Goal: Find specific page/section: Find specific page/section

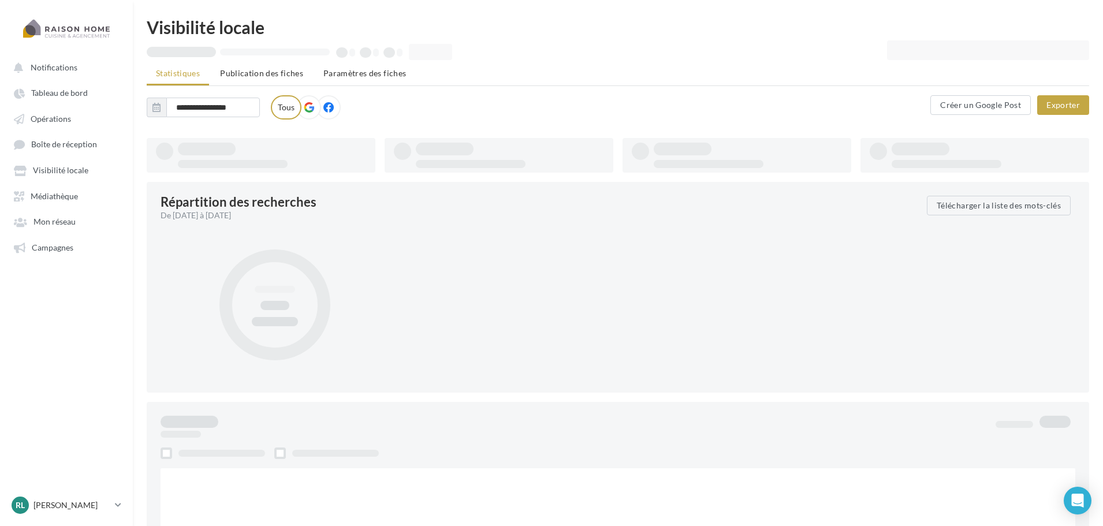
type input "**********"
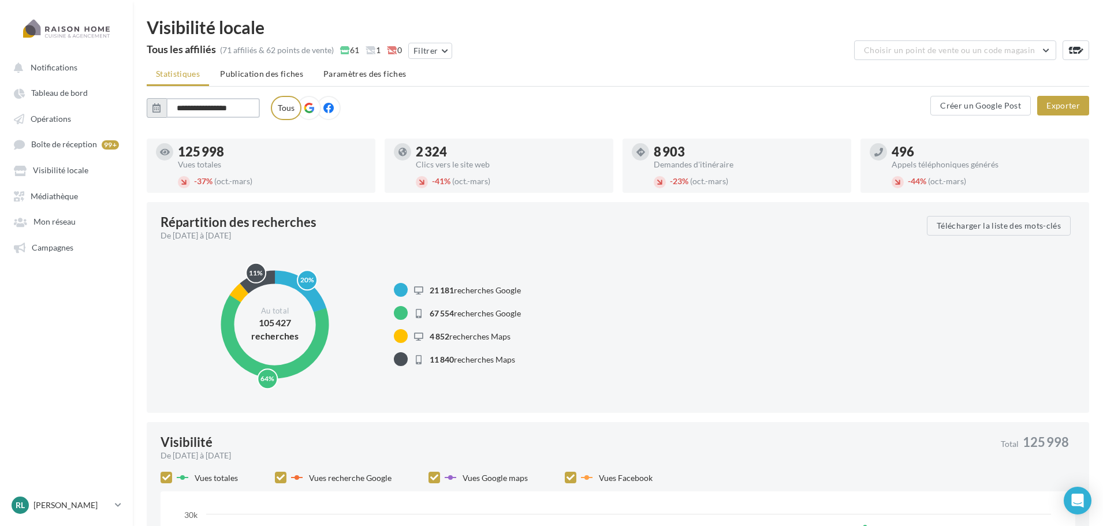
click at [219, 110] on input "**********" at bounding box center [213, 108] width 94 height 20
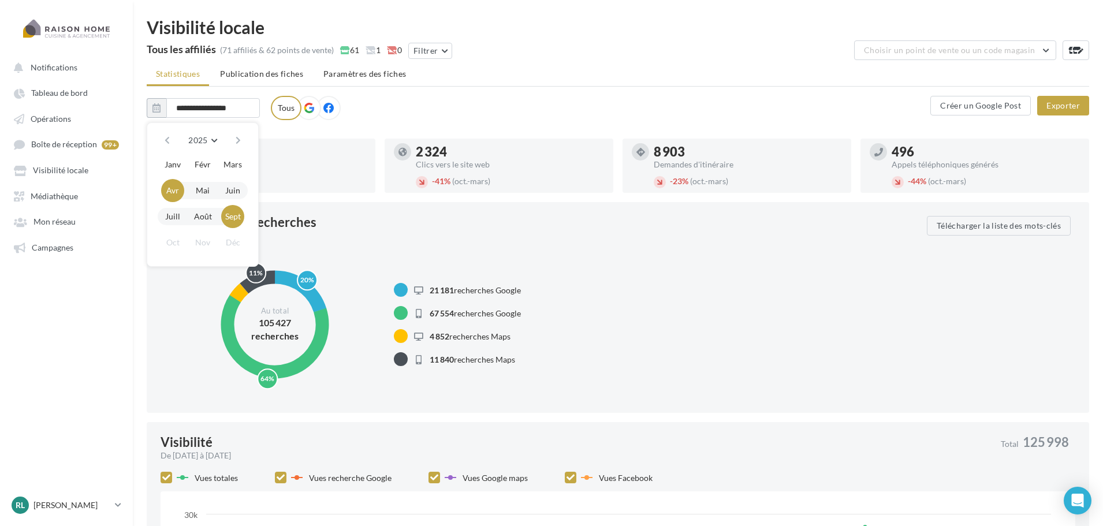
click at [235, 219] on button "Sept" at bounding box center [232, 216] width 23 height 23
click at [235, 218] on button "Sept" at bounding box center [232, 216] width 23 height 23
type input "*******"
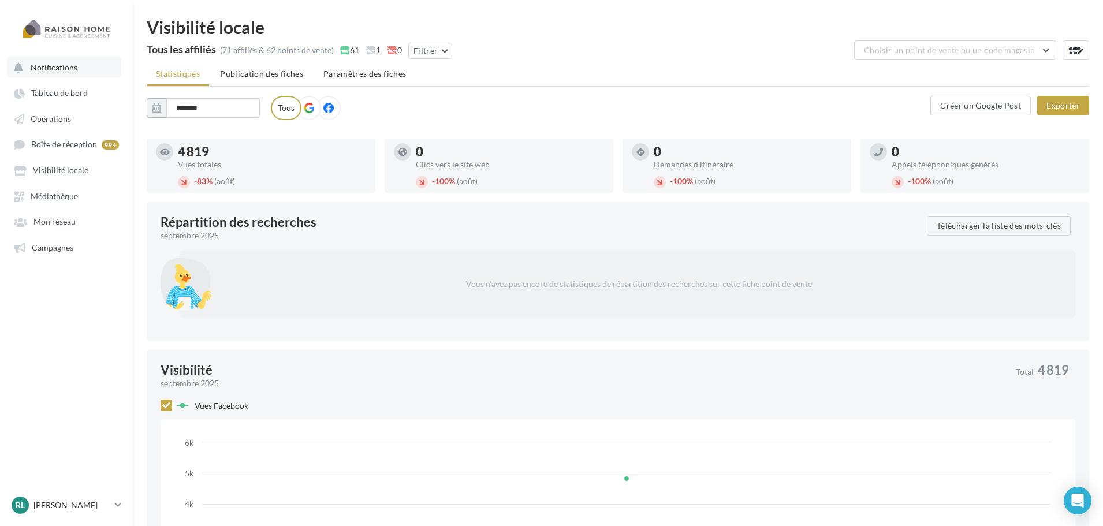
click at [49, 64] on span "Notifications" at bounding box center [54, 67] width 47 height 10
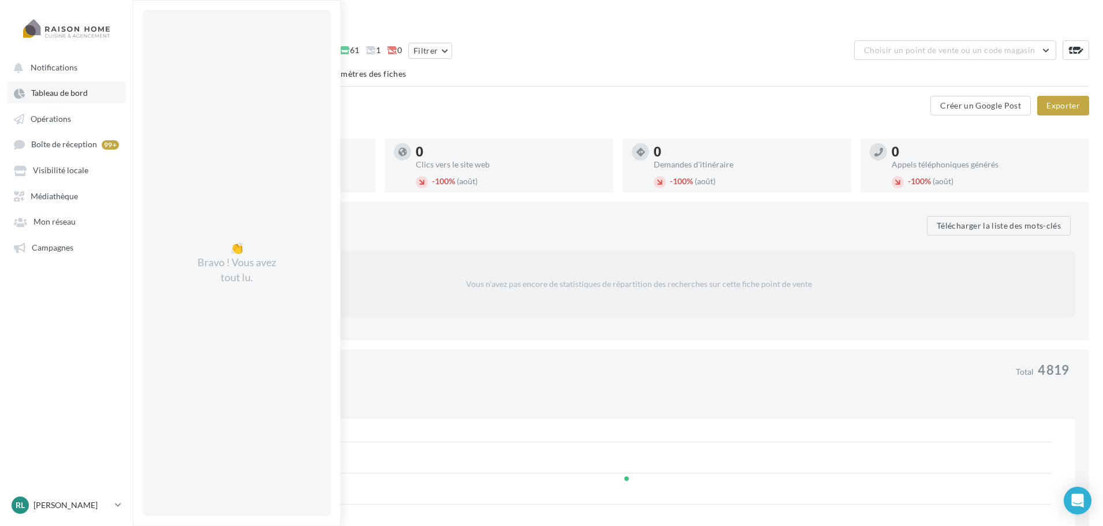
click at [60, 96] on span "Tableau de bord" at bounding box center [59, 93] width 57 height 10
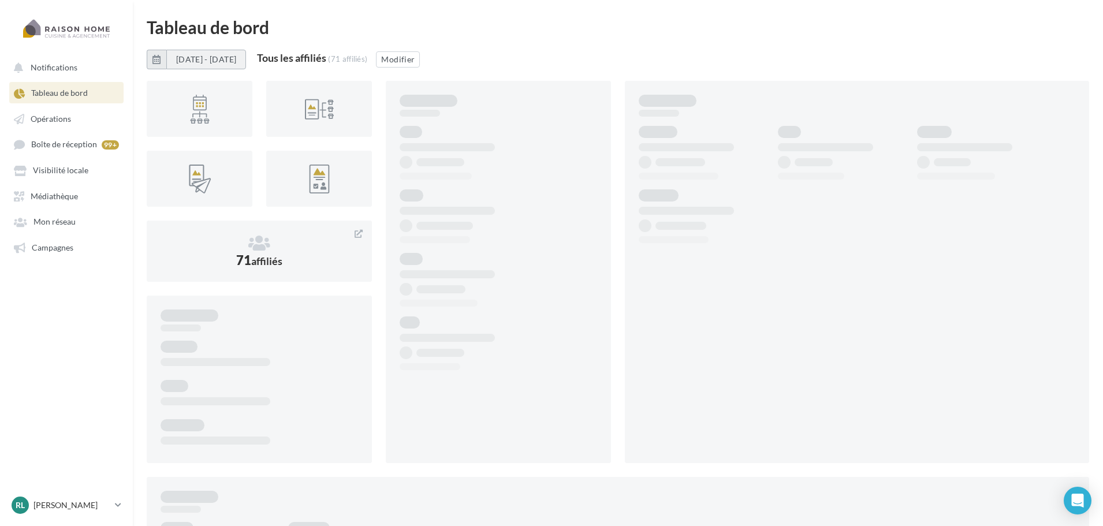
click at [246, 60] on button "01/09/2025 - 30/09/2025" at bounding box center [206, 60] width 80 height 20
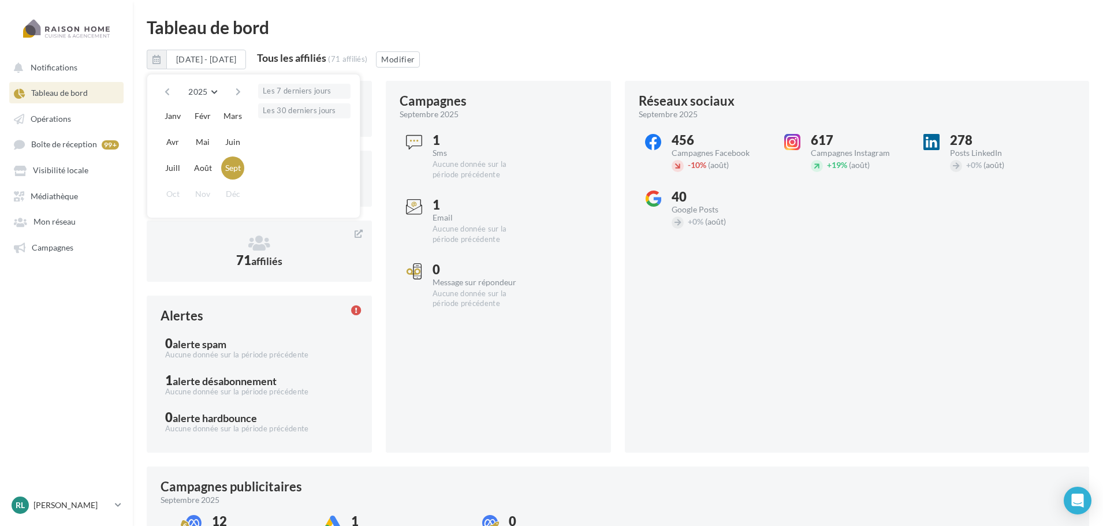
click at [582, 34] on div "Tableau de bord" at bounding box center [618, 26] width 943 height 17
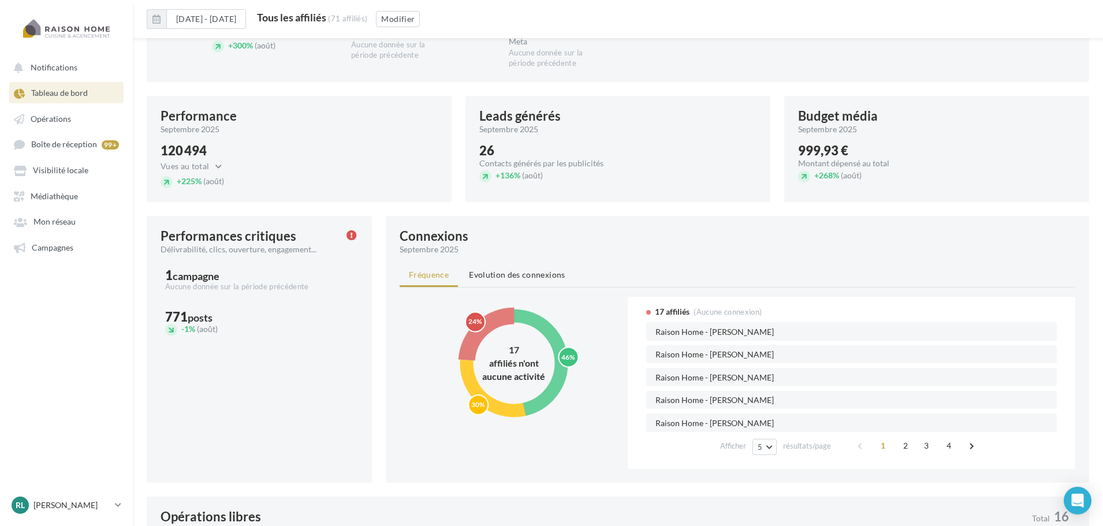
scroll to position [578, 0]
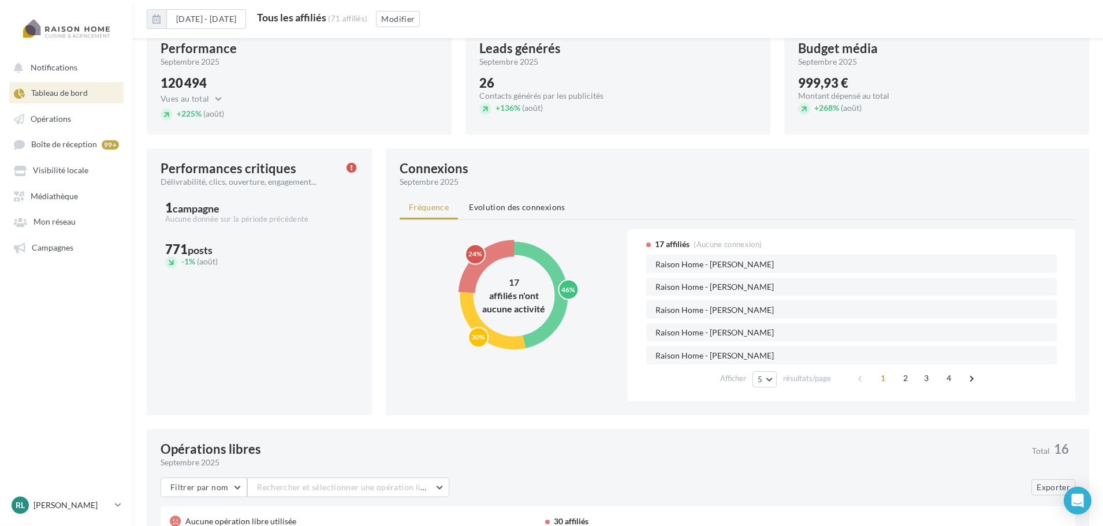
click at [542, 260] on circle at bounding box center [514, 295] width 95 height 95
click at [485, 339] on text "30%" at bounding box center [478, 337] width 14 height 9
click at [562, 278] on circle at bounding box center [514, 295] width 95 height 95
click at [495, 343] on circle at bounding box center [514, 295] width 113 height 113
click at [555, 286] on circle at bounding box center [514, 295] width 95 height 95
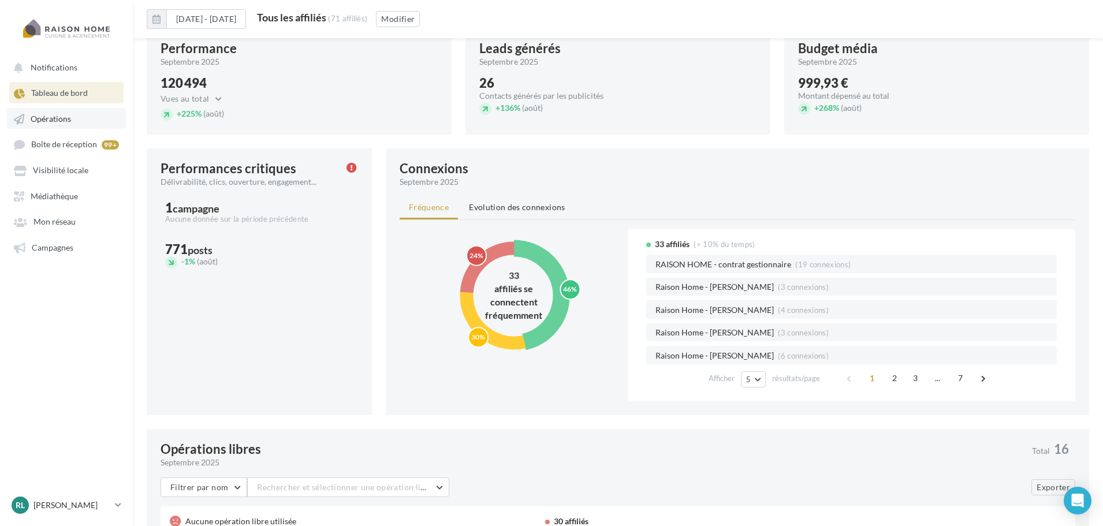
click at [61, 122] on span "Opérations" at bounding box center [51, 119] width 40 height 10
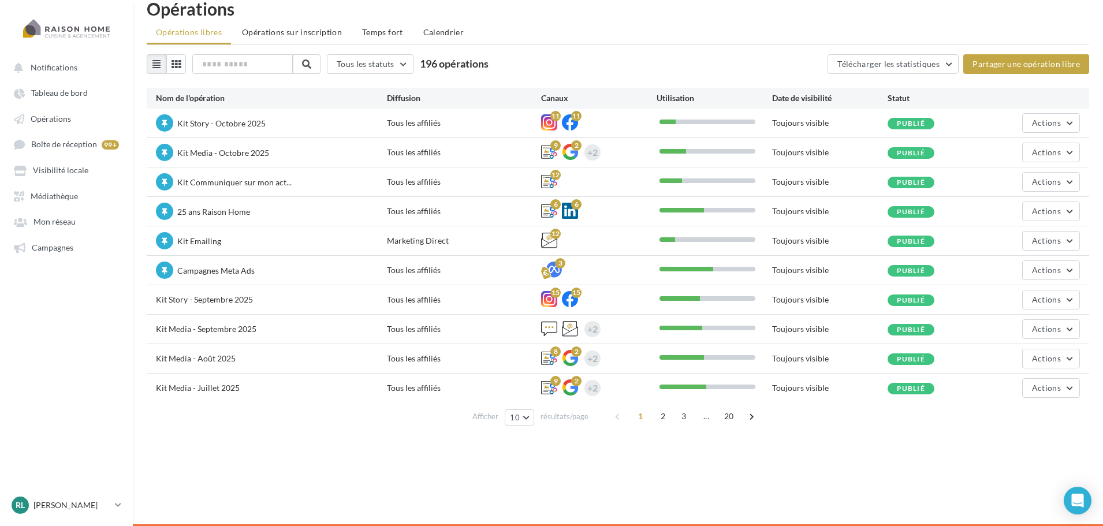
click at [585, 160] on div "Kit Story - Octobre 2025 Tous les affiliés 11 11 Toujours visible Publié Action…" at bounding box center [618, 256] width 943 height 294
